Goal: Task Accomplishment & Management: Manage account settings

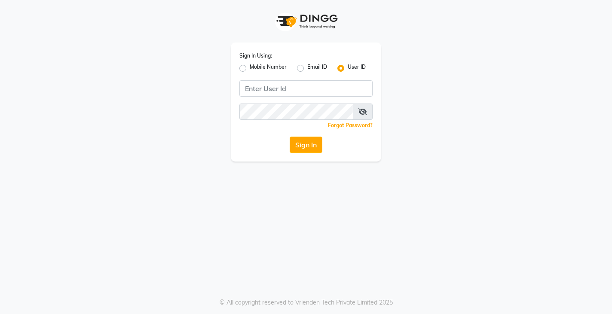
click at [250, 70] on label "Mobile Number" at bounding box center [268, 68] width 37 height 10
click at [250, 69] on input "Mobile Number" at bounding box center [253, 66] width 6 height 6
radio input "true"
radio input "false"
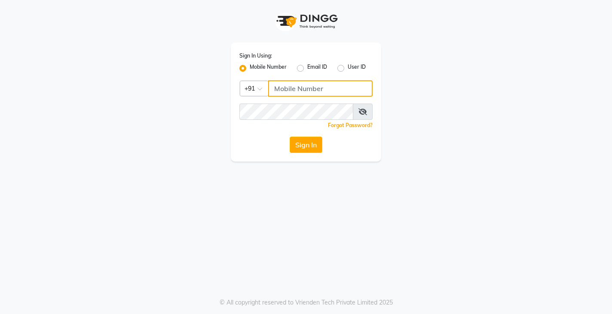
click at [299, 90] on input "Username" at bounding box center [320, 88] width 104 height 16
type input "8861626745"
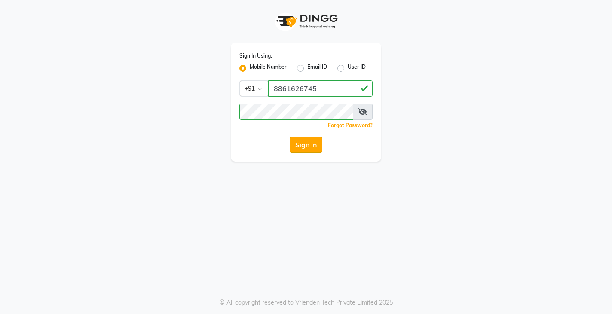
click at [306, 144] on button "Sign In" at bounding box center [306, 145] width 33 height 16
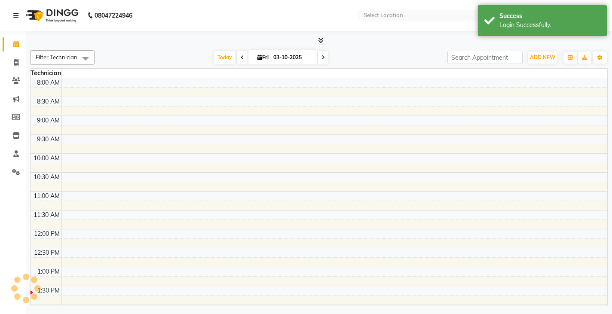
select select "en"
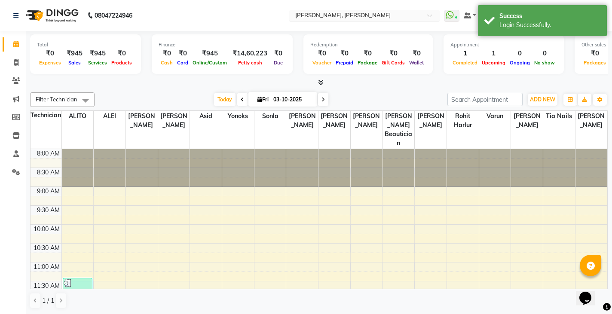
click at [357, 15] on input "text" at bounding box center [355, 16] width 125 height 9
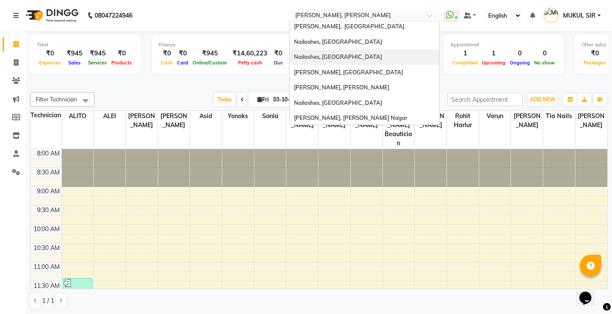
scroll to position [202, 0]
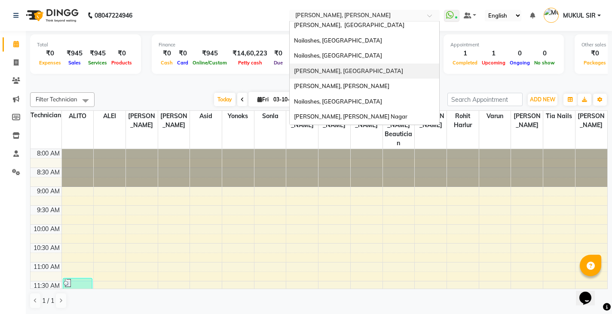
click at [348, 72] on span "[PERSON_NAME], [GEOGRAPHIC_DATA]" at bounding box center [348, 70] width 109 height 7
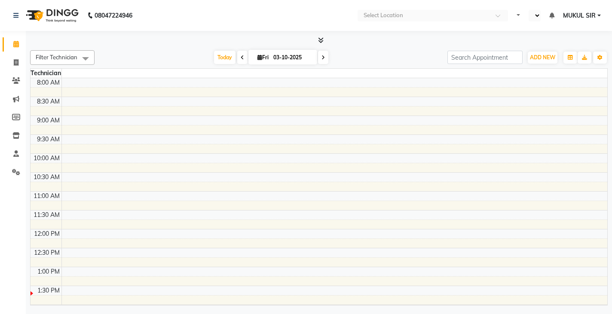
select select "en"
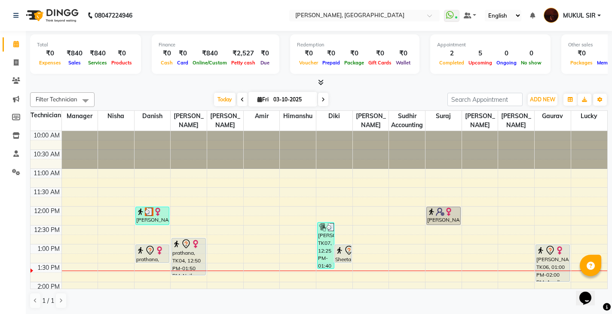
click at [320, 81] on icon at bounding box center [321, 82] width 6 height 6
